Goal: Information Seeking & Learning: Learn about a topic

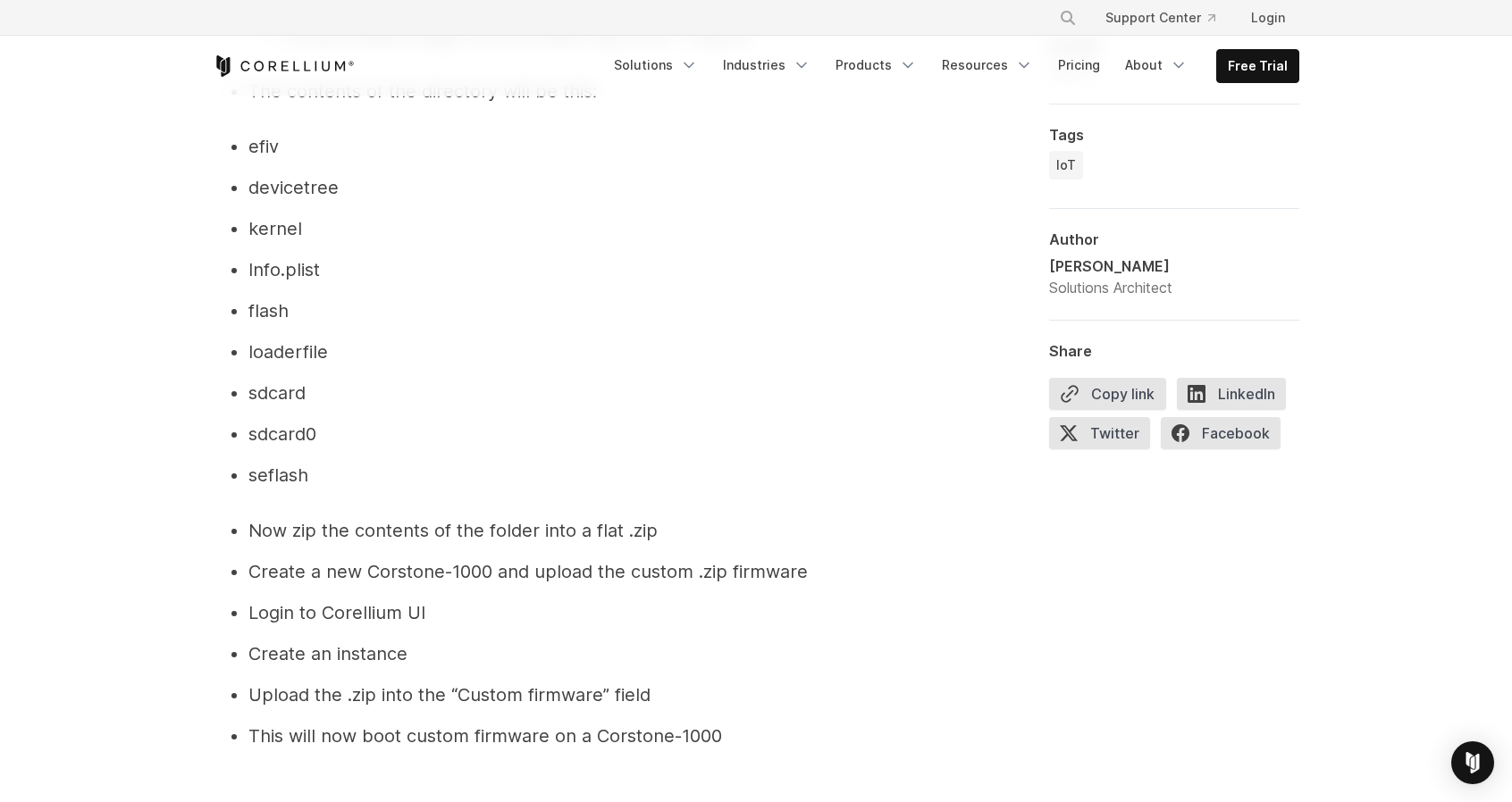
scroll to position [10007, 0]
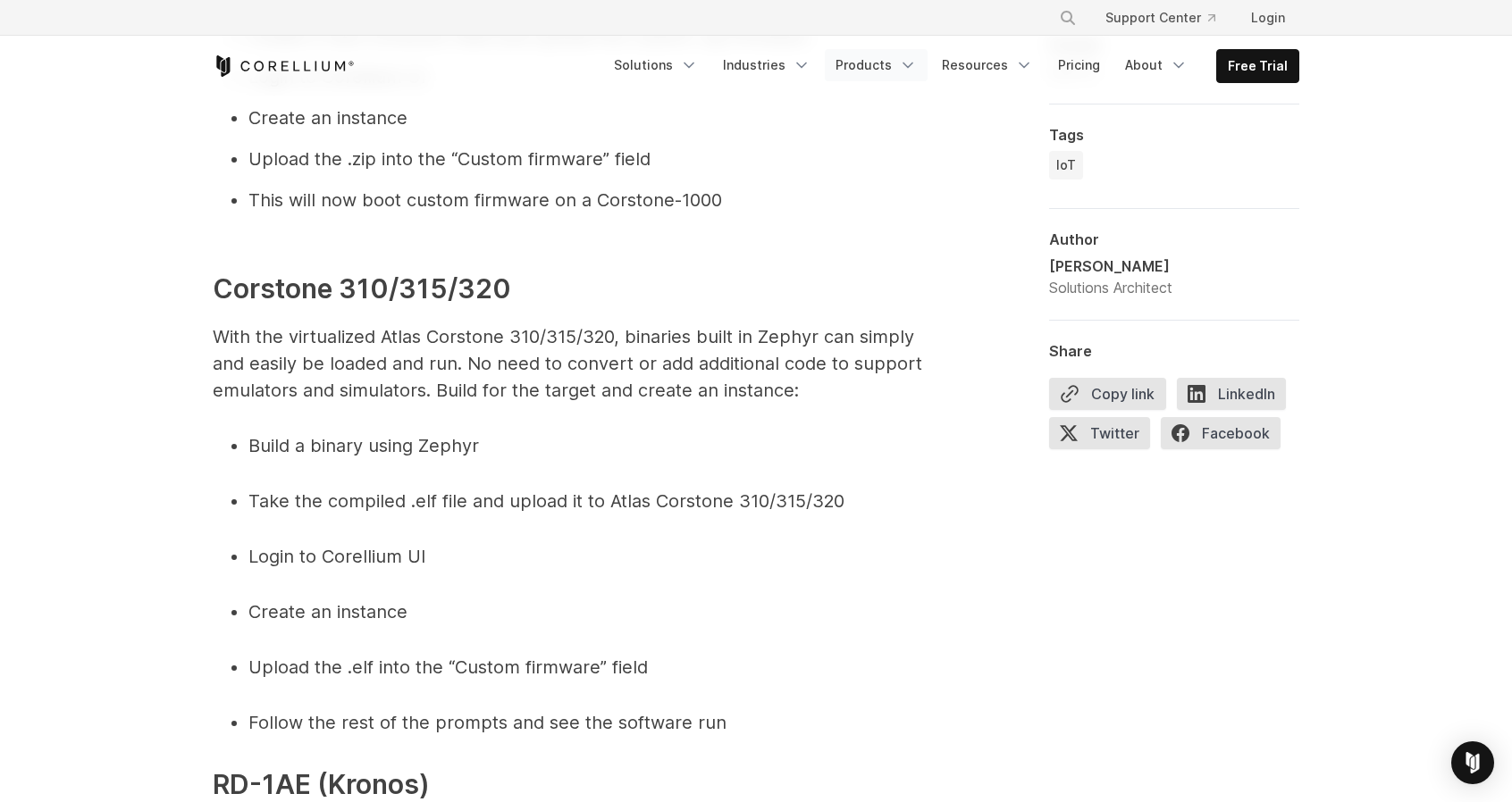
click at [917, 60] on icon "Navigation Menu" at bounding box center [907, 64] width 17 height 17
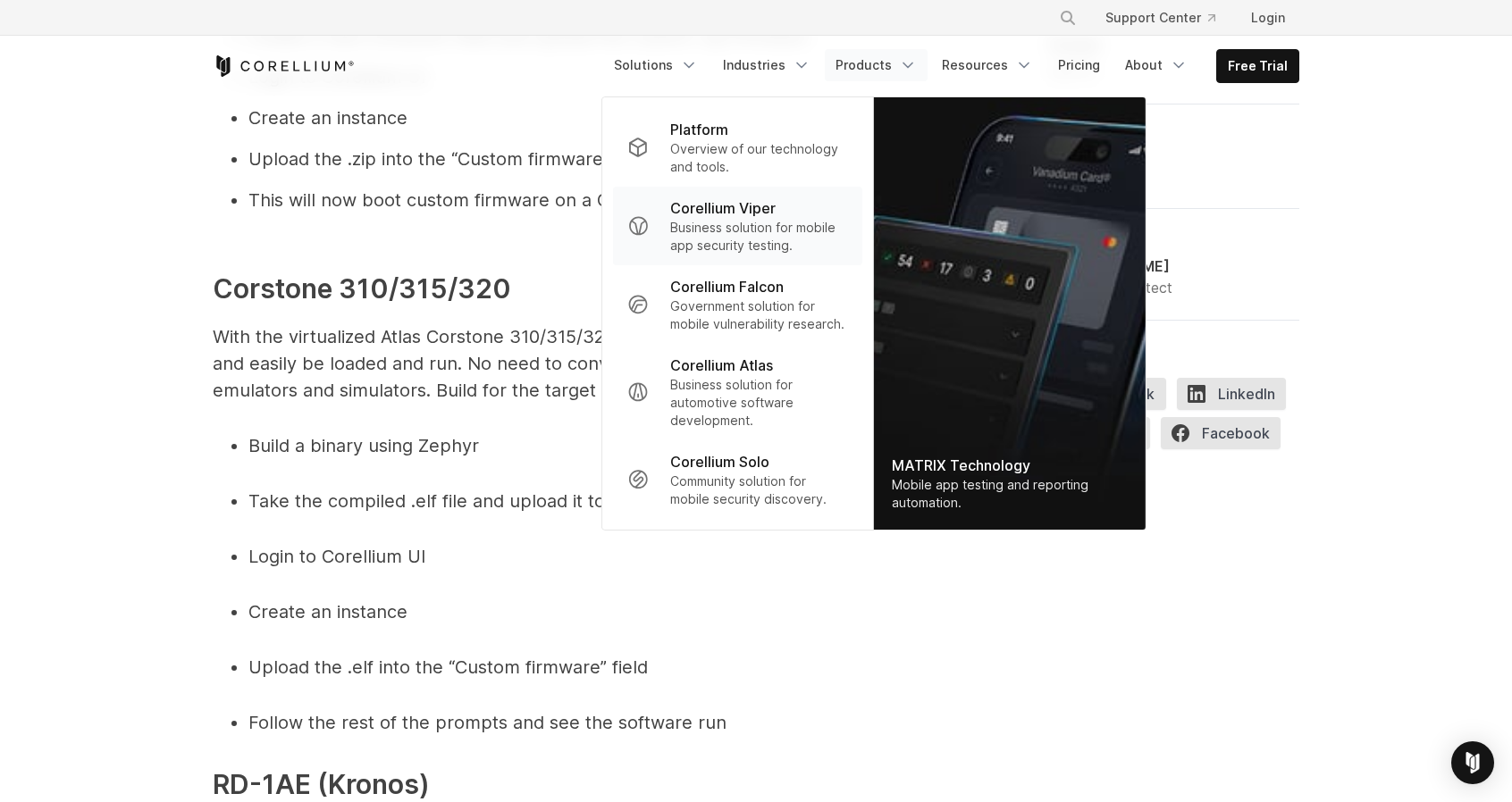
click at [740, 221] on p "Business solution for mobile app security testing." at bounding box center [759, 236] width 178 height 36
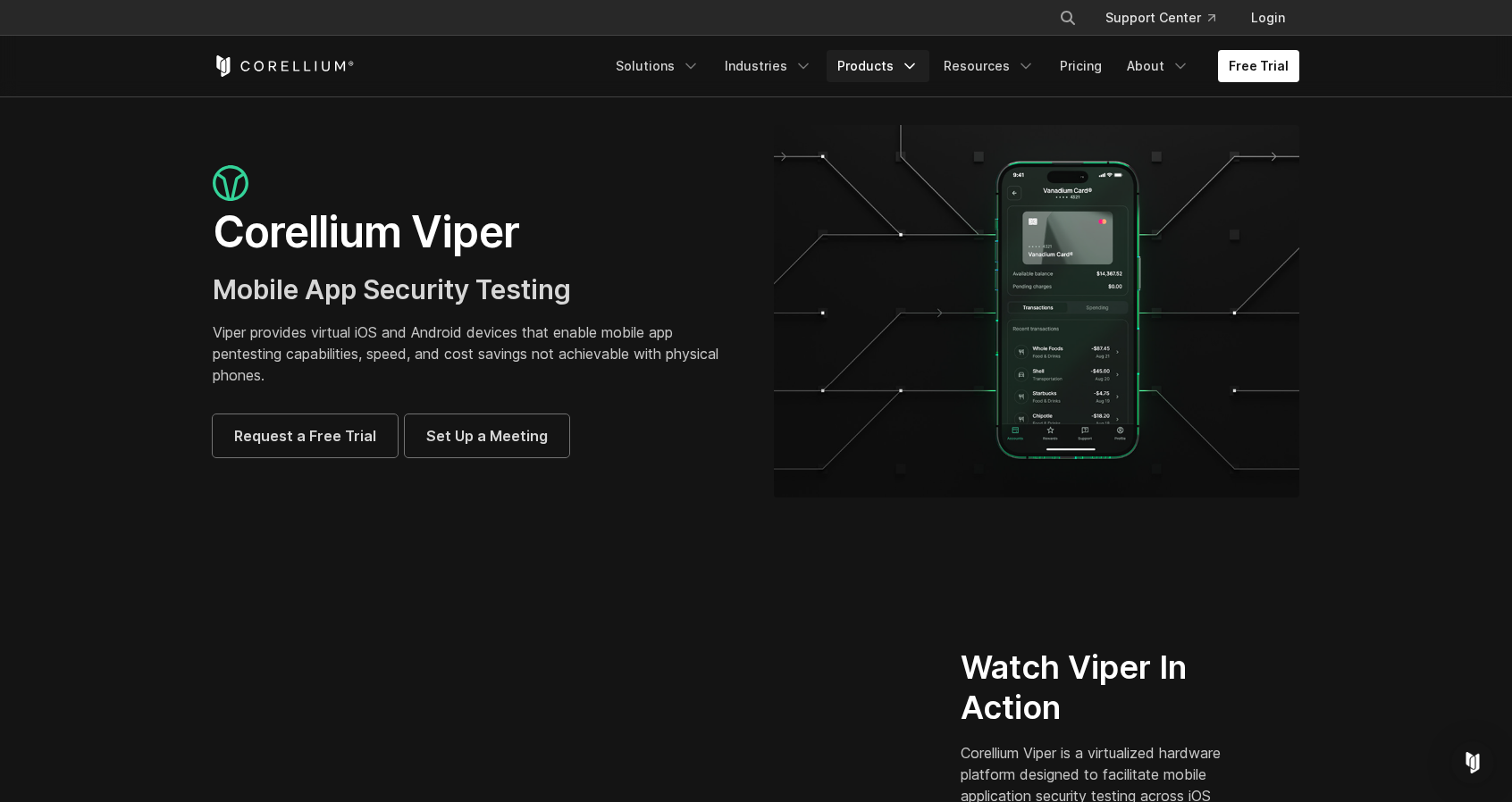
click at [890, 69] on link "Products" at bounding box center [878, 65] width 103 height 32
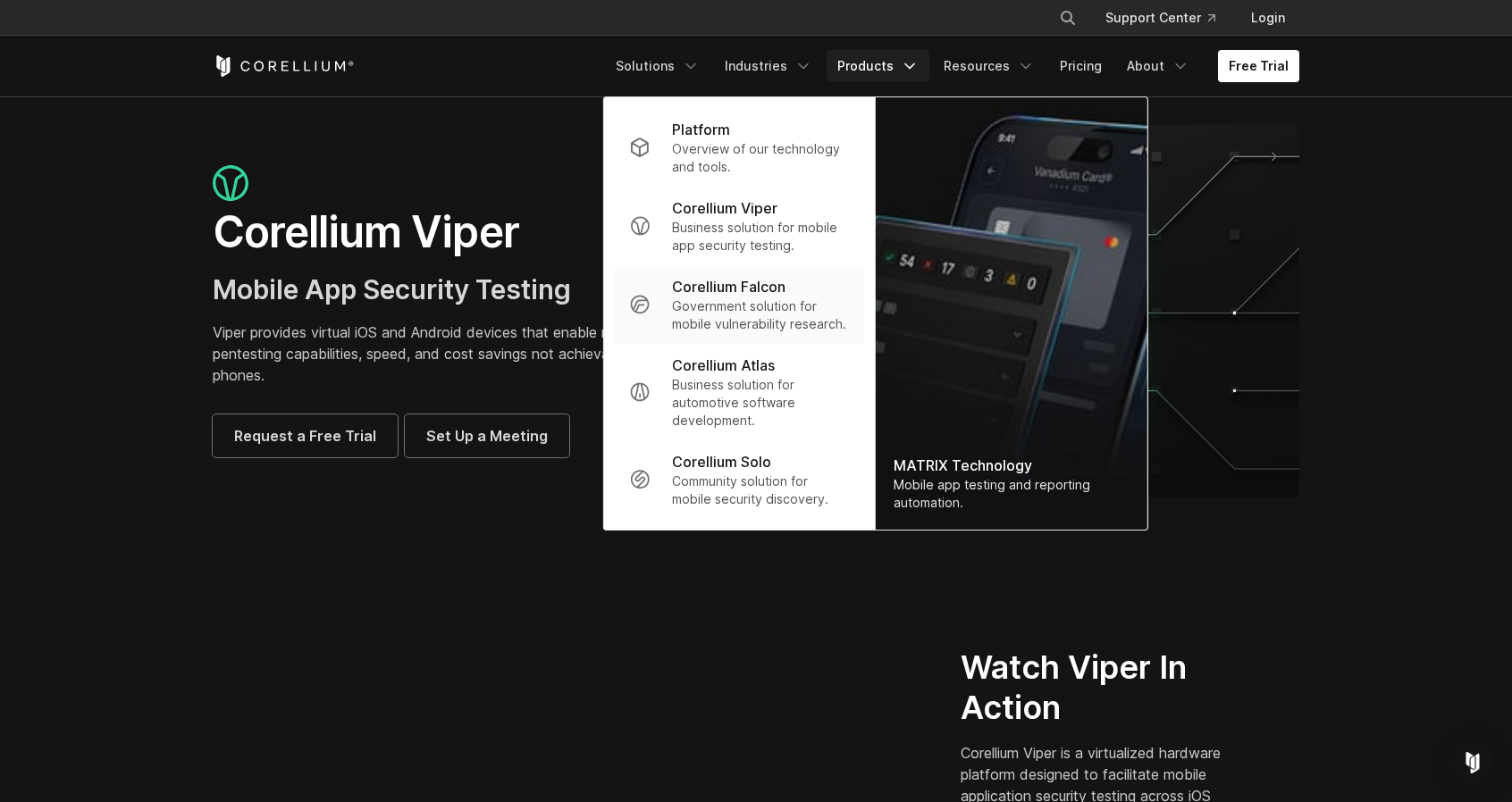
click at [758, 304] on p "Government solution for mobile vulnerability research." at bounding box center [761, 315] width 178 height 36
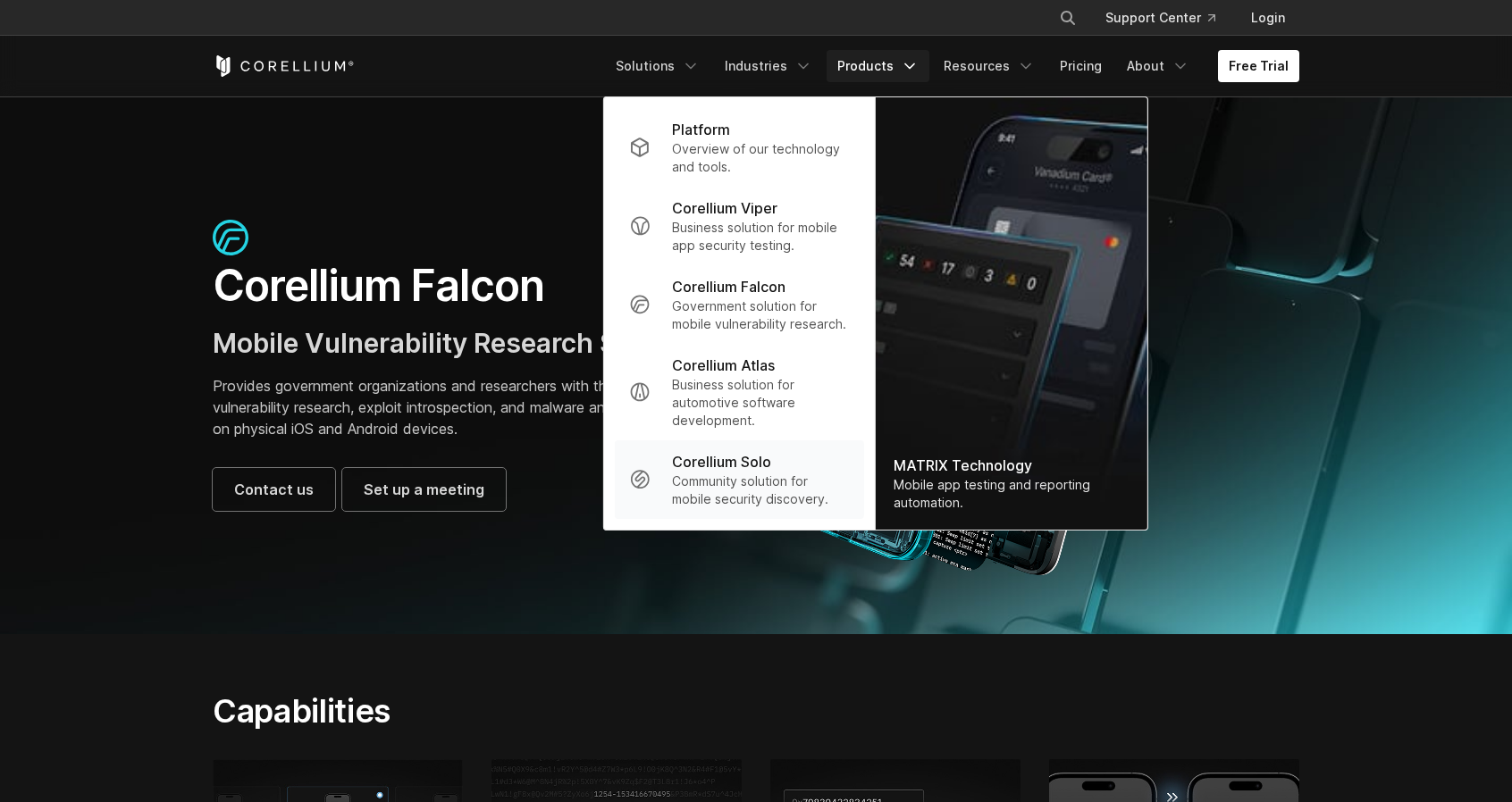
click at [725, 471] on p "Corellium Solo" at bounding box center [722, 462] width 99 height 21
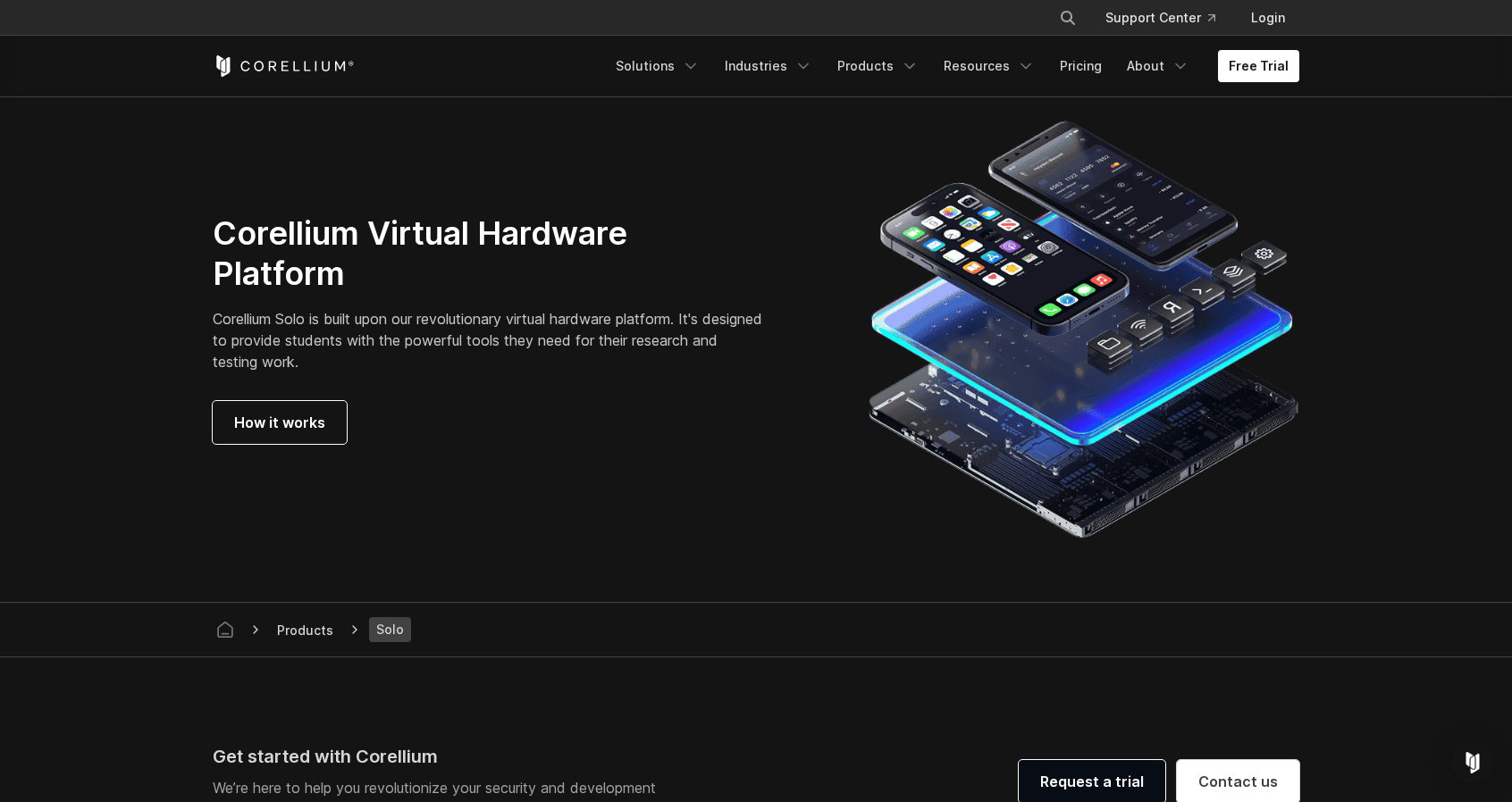
scroll to position [3485, 0]
